Goal: Transaction & Acquisition: Purchase product/service

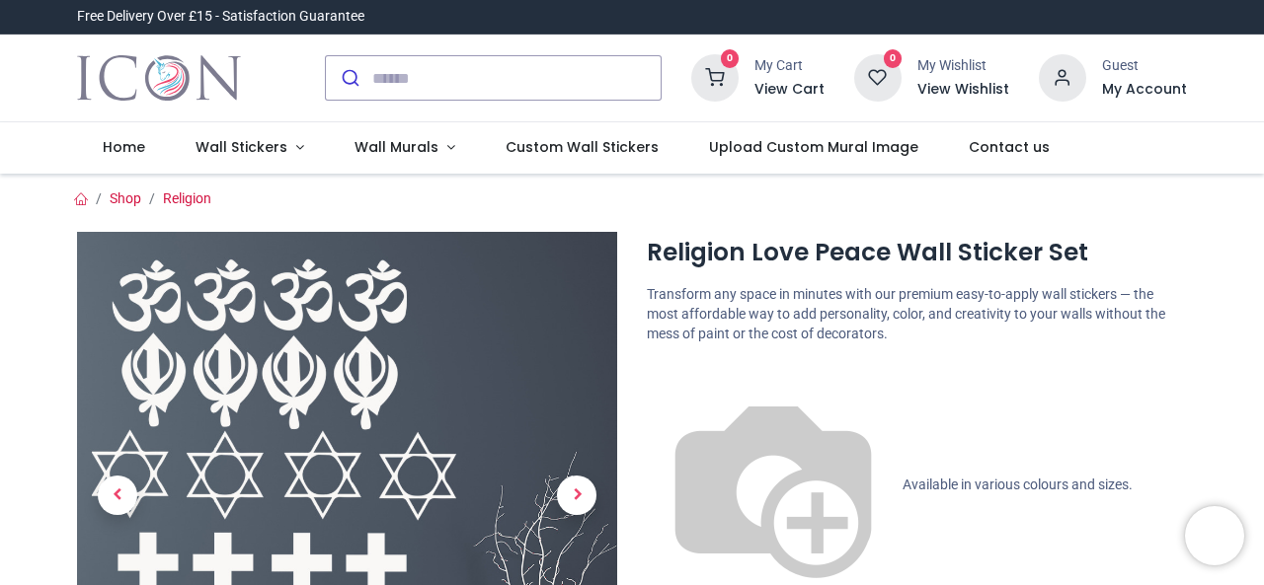
scroll to position [301, 0]
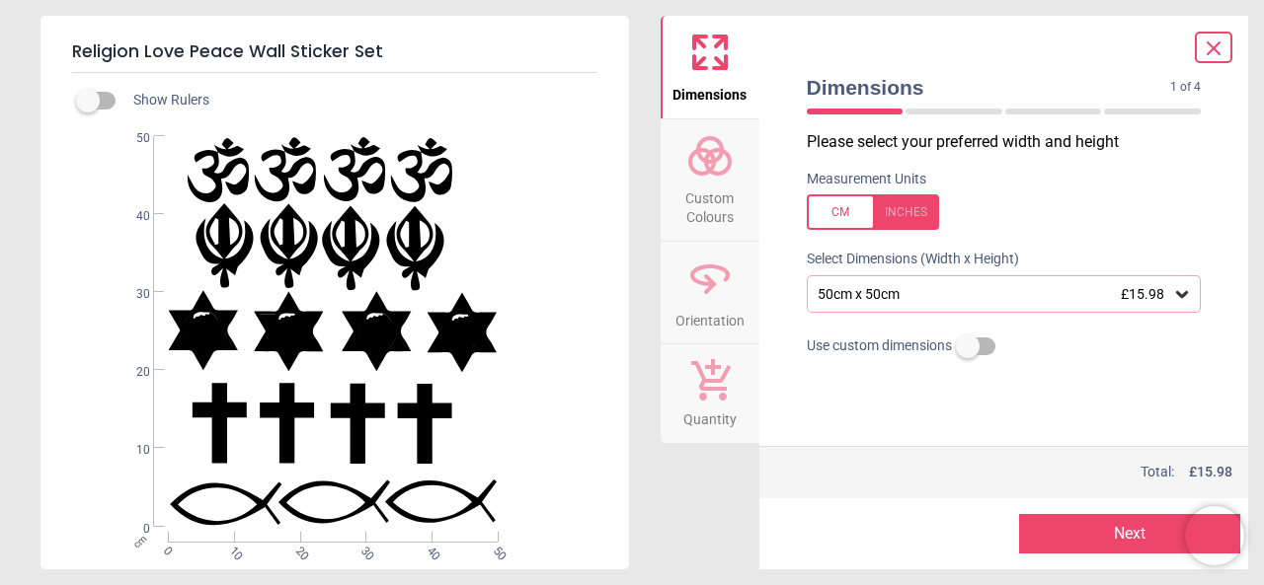
click at [928, 291] on div "50cm x 50cm £15.98" at bounding box center [993, 294] width 357 height 17
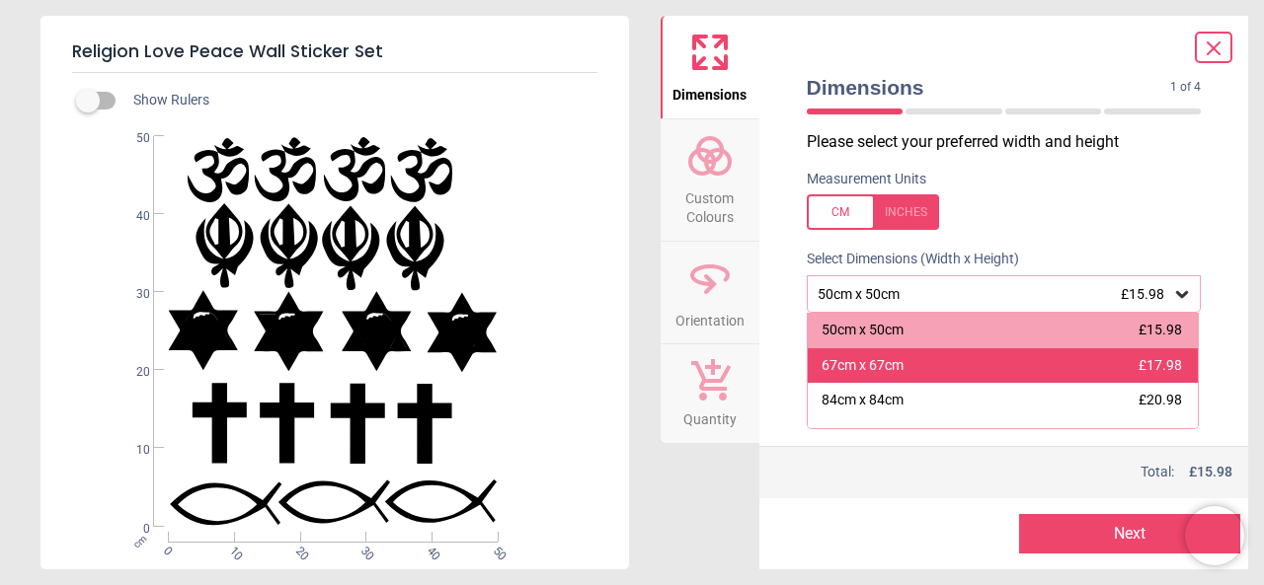
click at [951, 362] on div "67cm x 67cm £17.98" at bounding box center [1002, 366] width 391 height 36
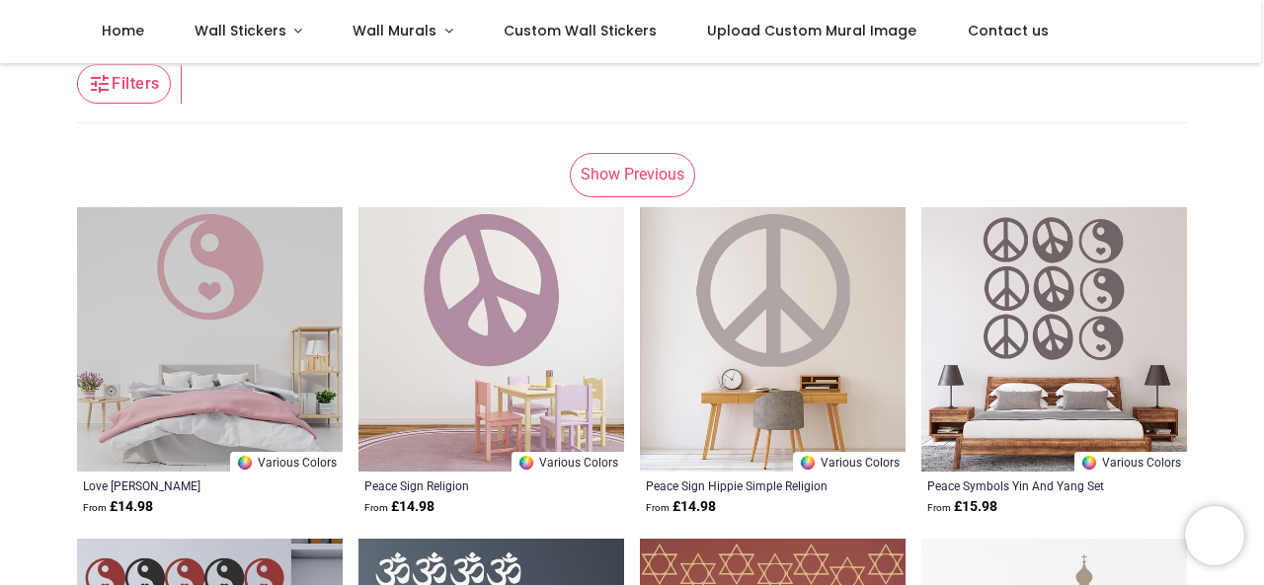
scroll to position [321, 0]
